Goal: Navigation & Orientation: Find specific page/section

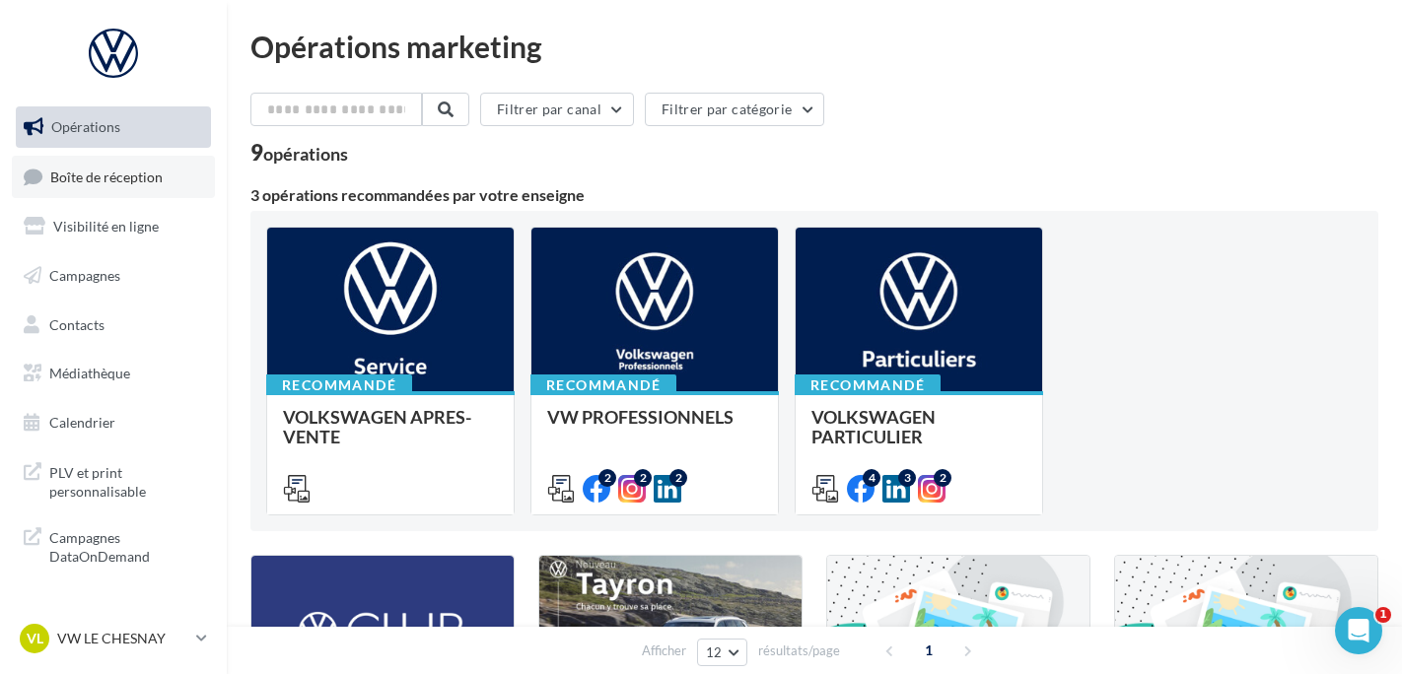
click at [122, 178] on span "Boîte de réception" at bounding box center [106, 176] width 112 height 17
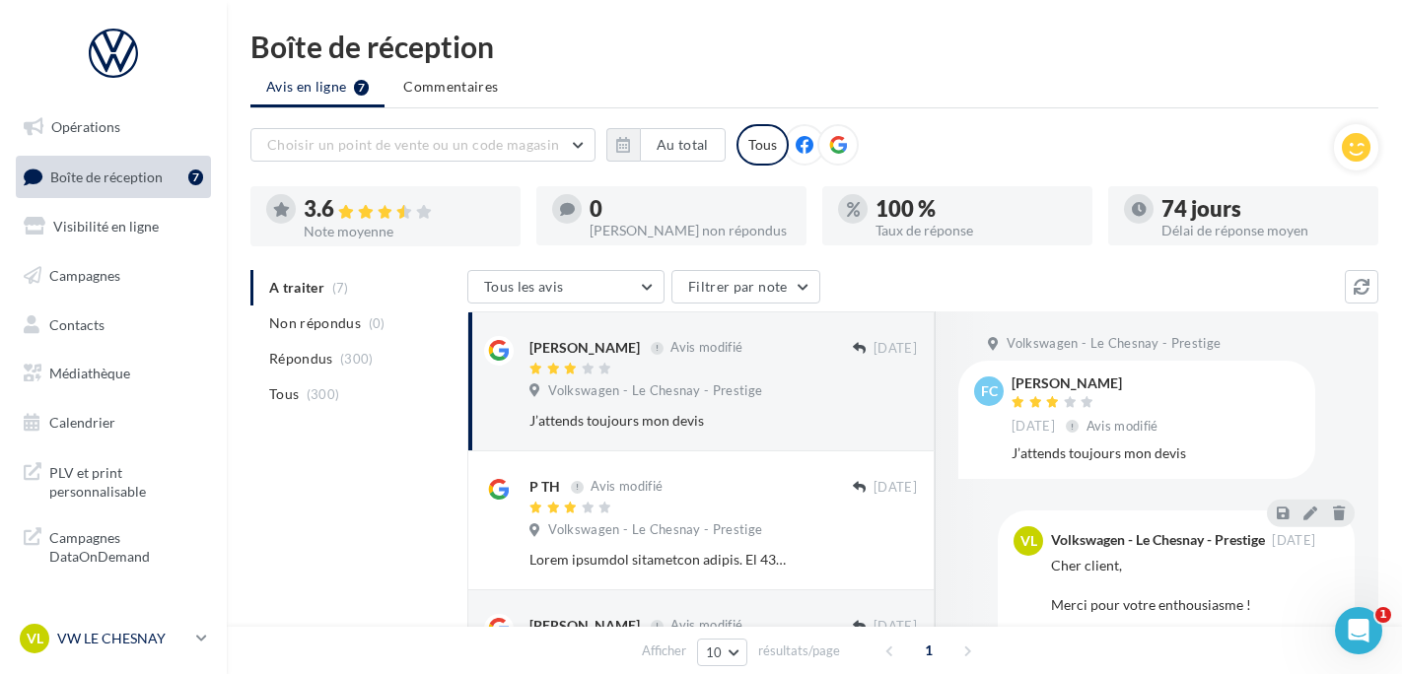
click at [154, 642] on p "VW LE CHESNAY" at bounding box center [122, 639] width 131 height 20
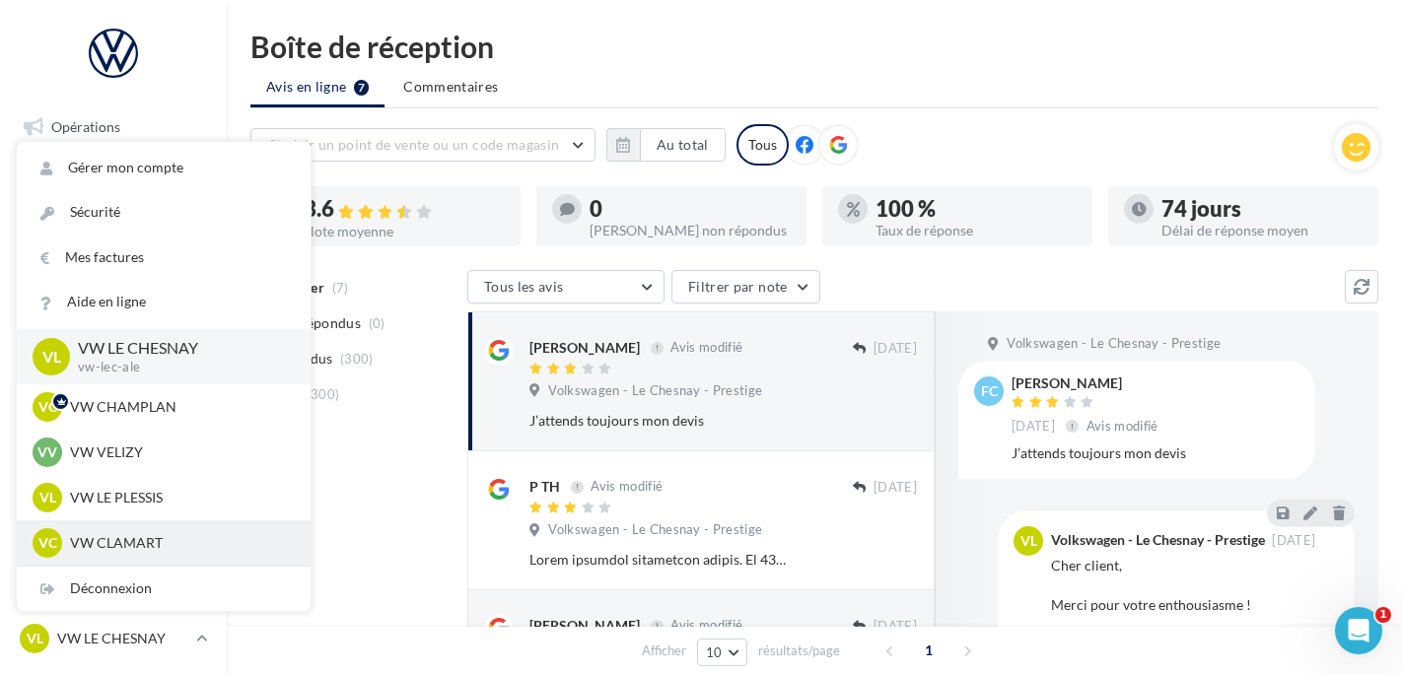
click at [174, 546] on p "VW CLAMART" at bounding box center [178, 543] width 217 height 20
